Goal: Information Seeking & Learning: Check status

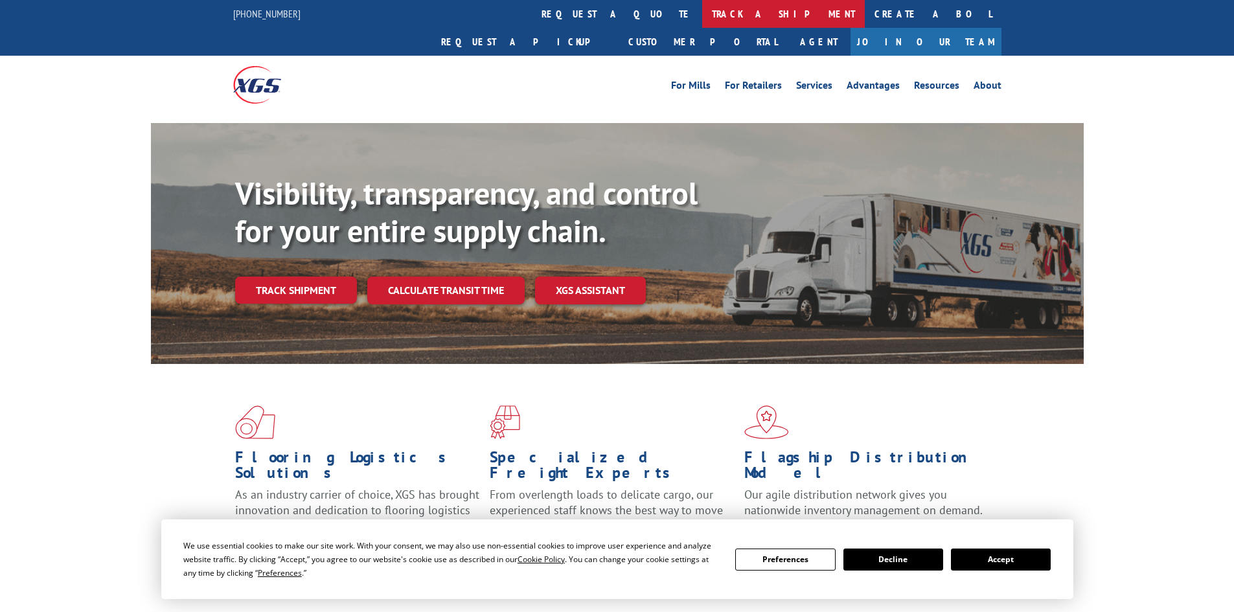
click at [702, 24] on link "track a shipment" at bounding box center [783, 14] width 163 height 28
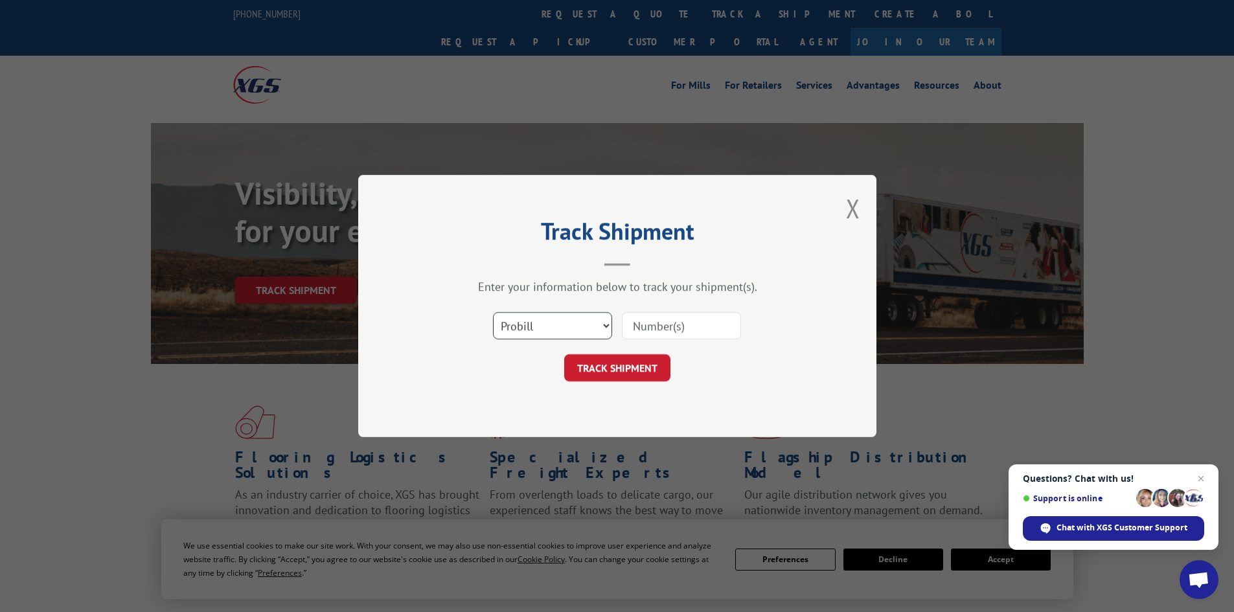
click at [529, 317] on select "Select category... Probill BOL PO" at bounding box center [552, 325] width 119 height 27
select select "bol"
click at [493, 312] on select "Select category... Probill BOL PO" at bounding box center [552, 325] width 119 height 27
click at [657, 328] on input at bounding box center [681, 325] width 119 height 27
paste input "5628804"
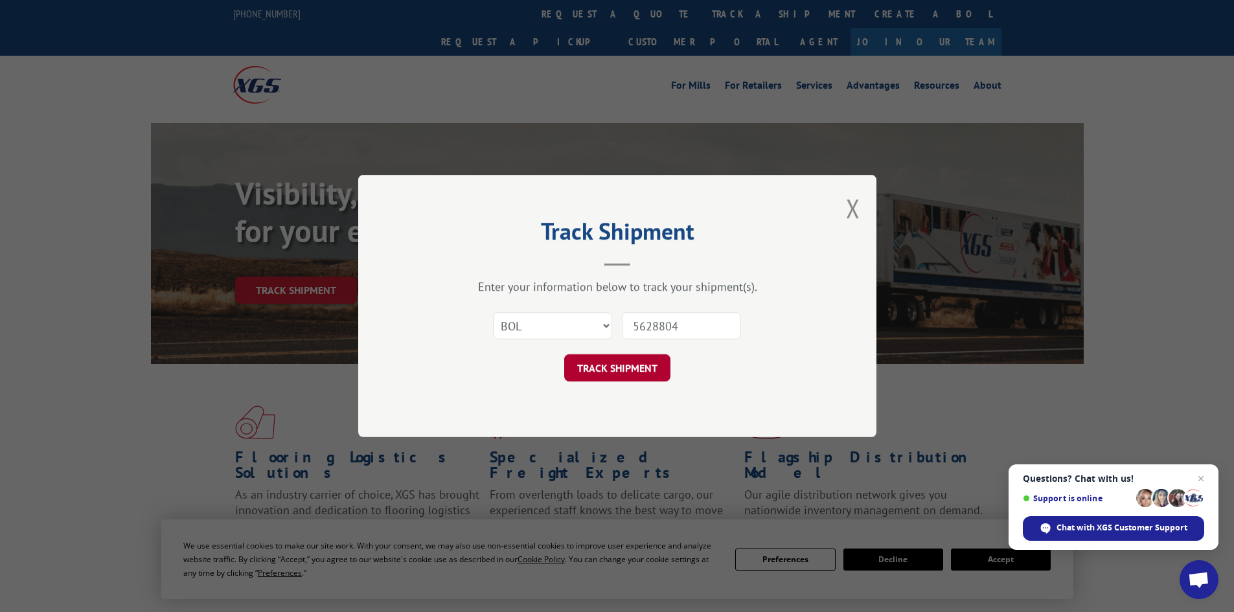
type input "5628804"
click at [638, 372] on button "TRACK SHIPMENT" at bounding box center [617, 367] width 106 height 27
